Goal: Information Seeking & Learning: Learn about a topic

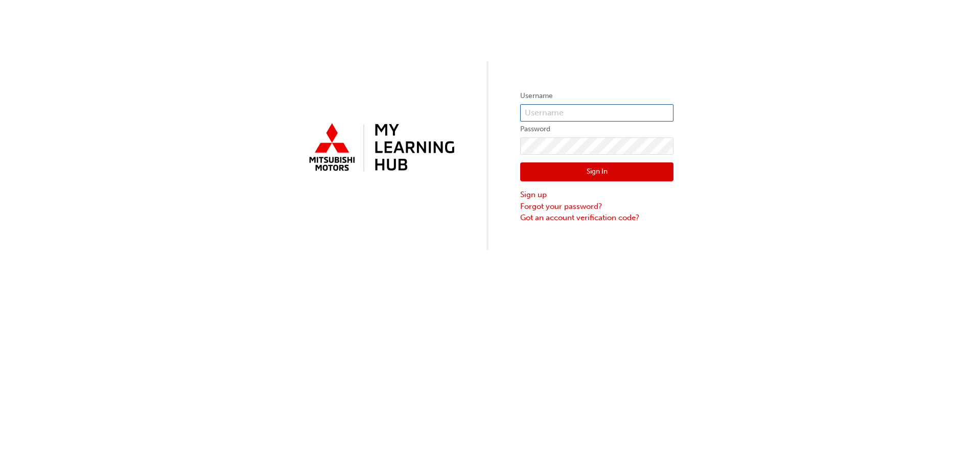
type input "0005520361"
click at [591, 171] on button "Sign In" at bounding box center [596, 171] width 153 height 19
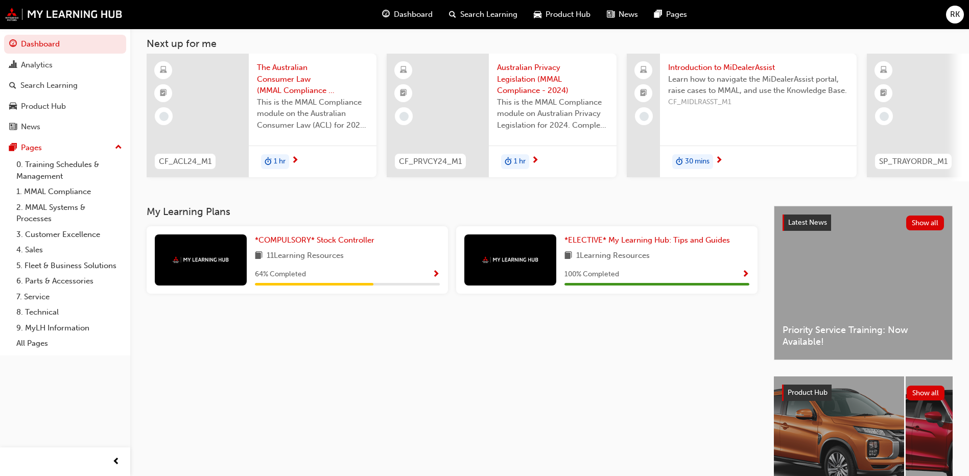
scroll to position [134, 0]
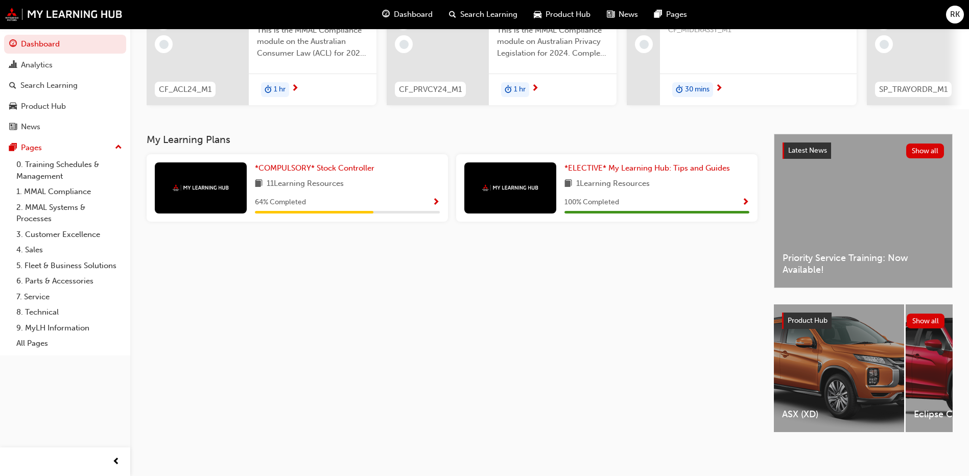
click at [381, 348] on div "My Learning Plans *COMPULSORY* Stock Controller 11 Learning Resources 64 % Comp…" at bounding box center [460, 292] width 627 height 317
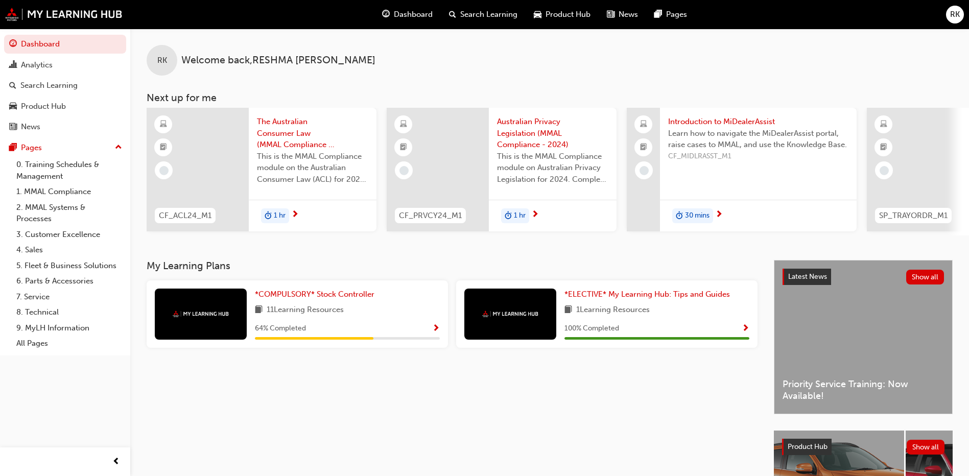
click at [756, 333] on div "*ELECTIVE* My Learning Hub: Tips and Guides 1 Learning Resources 100 % Completed" at bounding box center [606, 313] width 301 height 67
click at [751, 333] on div "*ELECTIVE* My Learning Hub: Tips and Guides 1 Learning Resources 100 % Completed" at bounding box center [606, 313] width 301 height 67
click at [744, 334] on span "Show Progress" at bounding box center [746, 328] width 8 height 9
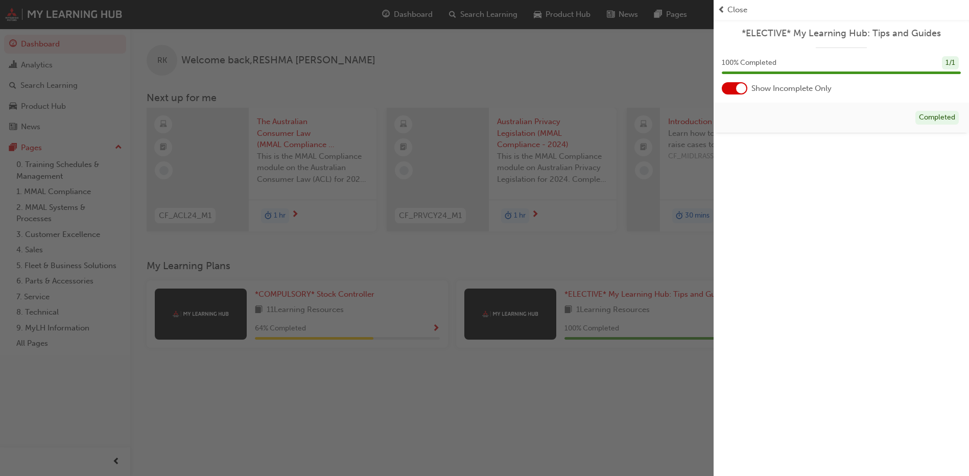
click at [576, 393] on div "button" at bounding box center [357, 238] width 714 height 476
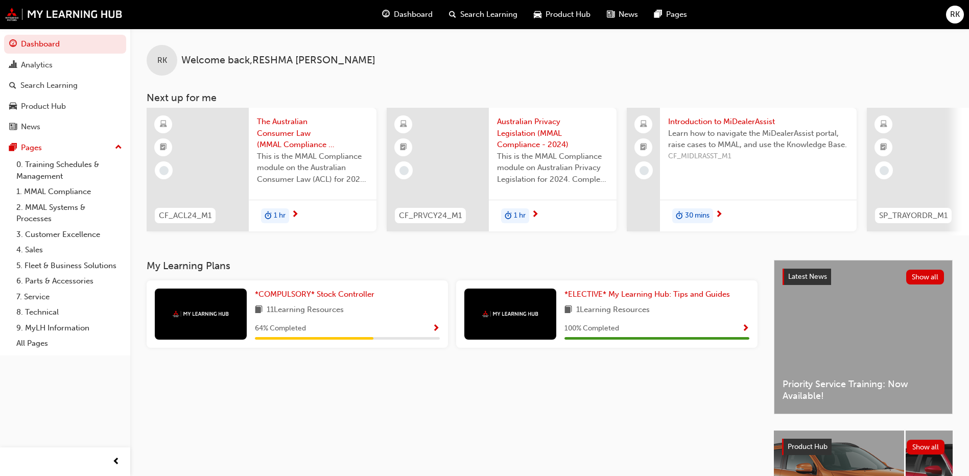
click at [432, 334] on span "Show Progress" at bounding box center [436, 328] width 8 height 9
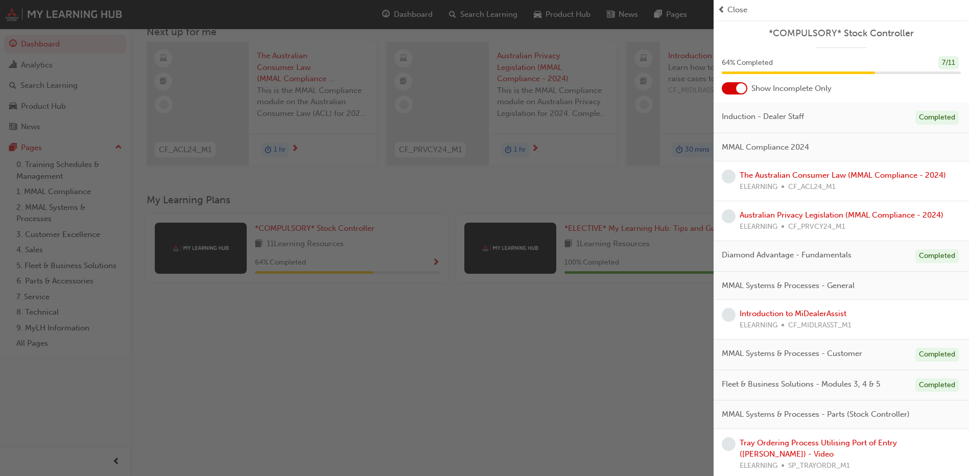
scroll to position [134, 0]
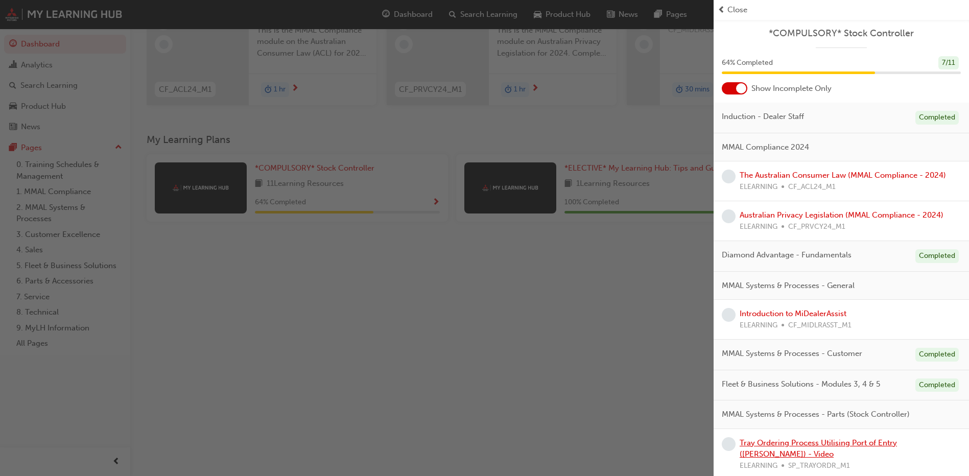
click at [897, 443] on link "Tray Ordering Process Utilising Port of Entry ([PERSON_NAME]) - Video" at bounding box center [818, 448] width 157 height 21
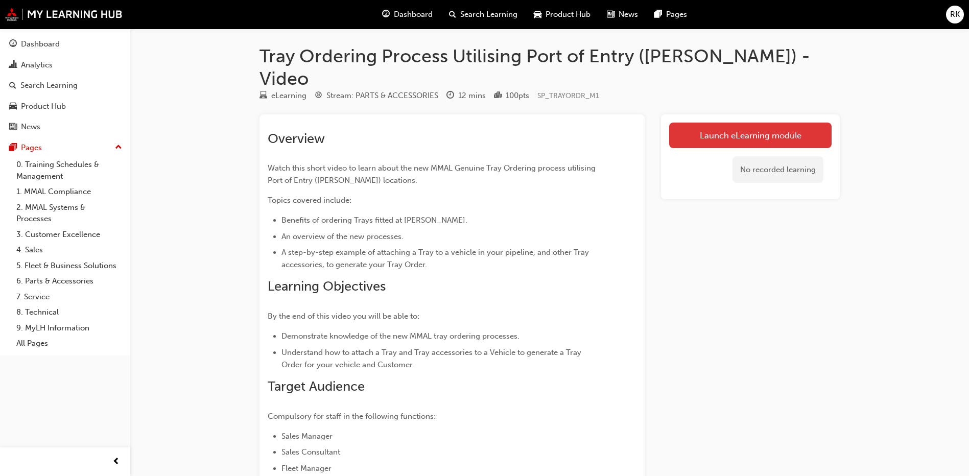
click at [772, 123] on link "Launch eLearning module" at bounding box center [750, 136] width 162 height 26
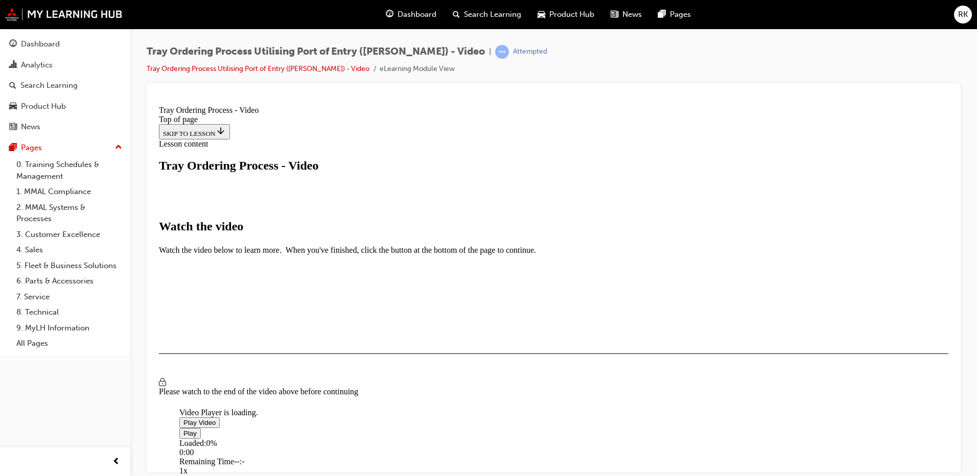
scroll to position [231, 0]
click at [183, 418] on span "Video player" at bounding box center [183, 422] width 0 height 8
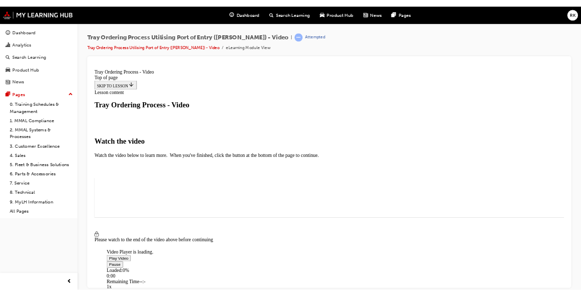
scroll to position [152, 0]
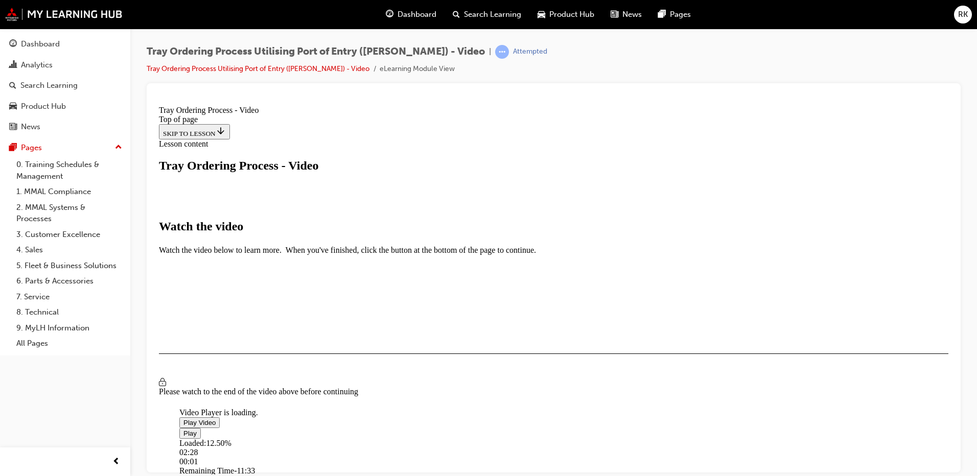
drag, startPoint x: 308, startPoint y: 390, endPoint x: 383, endPoint y: 400, distance: 76.3
click at [383, 438] on div "Loaded : 12.50% 02:28 00:01" at bounding box center [664, 452] width 970 height 28
drag, startPoint x: 310, startPoint y: 400, endPoint x: 563, endPoint y: 387, distance: 253.7
click at [558, 438] on div "Loaded : 12.50% 06:24 00:04" at bounding box center [664, 452] width 970 height 28
drag, startPoint x: 722, startPoint y: 314, endPoint x: 725, endPoint y: 319, distance: 6.2
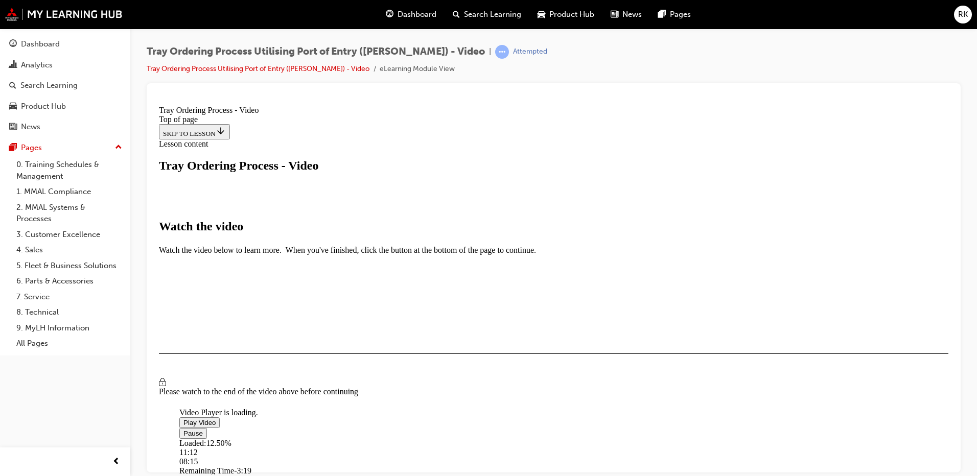
click at [333, 320] on video "Video player" at bounding box center [255, 358] width 153 height 77
click at [183, 418] on span "Video player" at bounding box center [183, 422] width 0 height 8
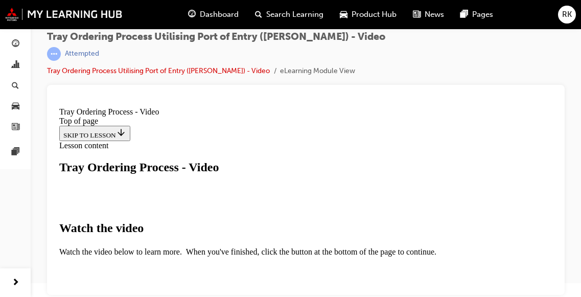
scroll to position [304, 0]
drag, startPoint x: 302, startPoint y: 207, endPoint x: 374, endPoint y: 210, distance: 72.1
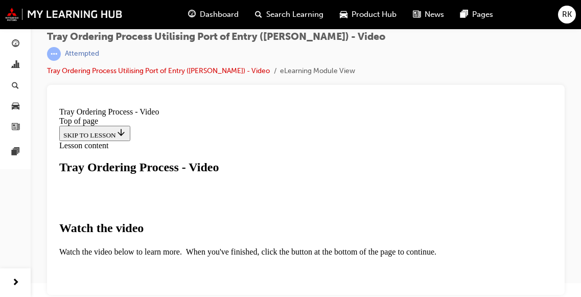
drag, startPoint x: 300, startPoint y: 209, endPoint x: 338, endPoint y: 211, distance: 38.3
drag, startPoint x: 299, startPoint y: 206, endPoint x: 360, endPoint y: 210, distance: 61.0
drag, startPoint x: 305, startPoint y: 211, endPoint x: 368, endPoint y: 216, distance: 63.0
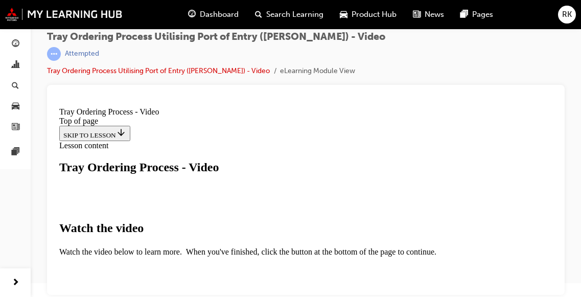
drag, startPoint x: 372, startPoint y: 277, endPoint x: 397, endPoint y: 277, distance: 25.0
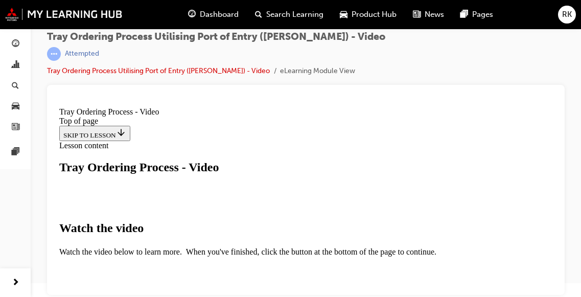
drag, startPoint x: 372, startPoint y: 276, endPoint x: 379, endPoint y: 276, distance: 7.2
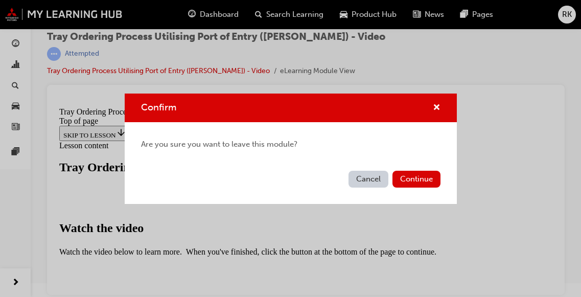
click at [449, 182] on div "Cancel Continue" at bounding box center [291, 185] width 332 height 37
click at [438, 189] on div "Cancel Continue" at bounding box center [291, 185] width 332 height 37
click at [433, 187] on div "Cancel Continue" at bounding box center [291, 185] width 332 height 37
click at [411, 171] on button "Continue" at bounding box center [416, 179] width 48 height 17
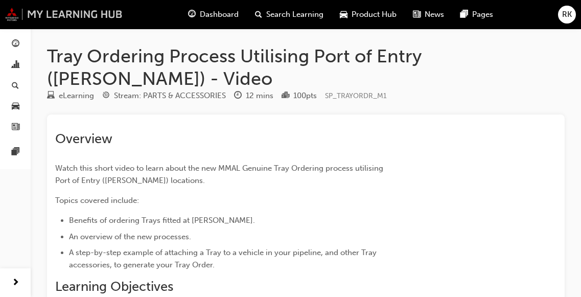
click at [12, 19] on img at bounding box center [64, 14] width 118 height 13
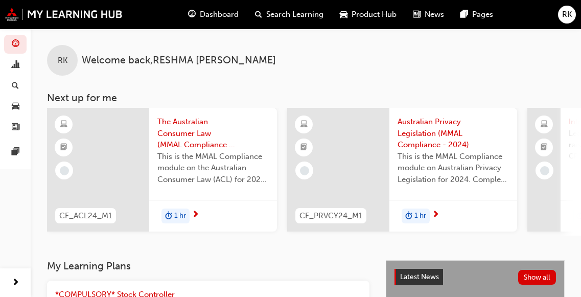
click at [348, 18] on div "Product Hub" at bounding box center [368, 14] width 73 height 21
